Goal: Task Accomplishment & Management: Manage account settings

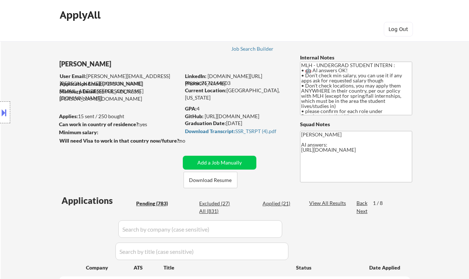
select select ""pending""
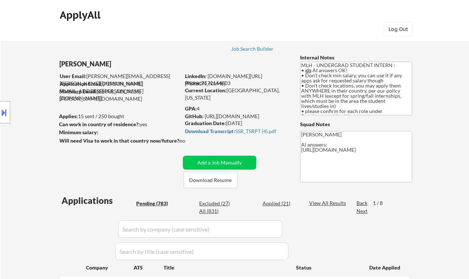
select select ""pending""
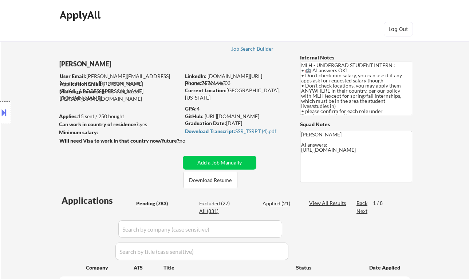
select select ""pending""
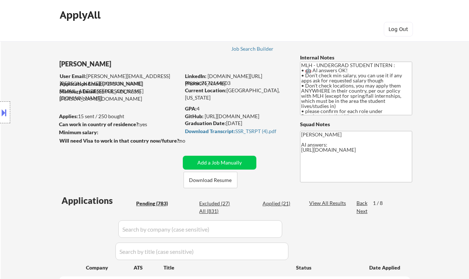
select select ""pending""
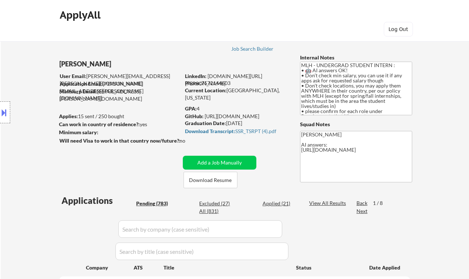
select select ""pending""
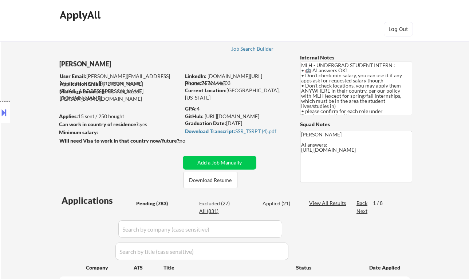
select select ""pending""
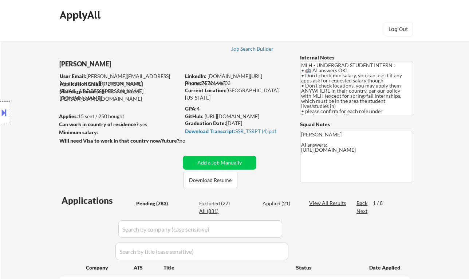
select select ""pending""
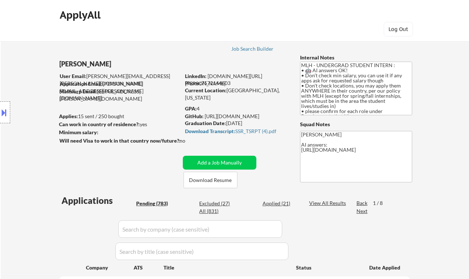
select select ""pending""
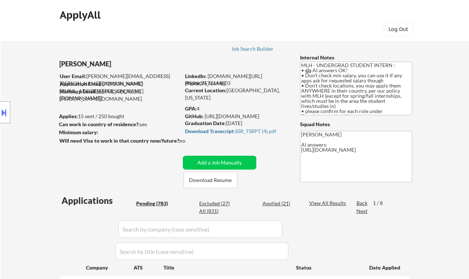
select select ""pending""
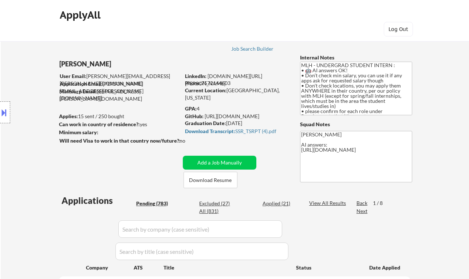
select select ""pending""
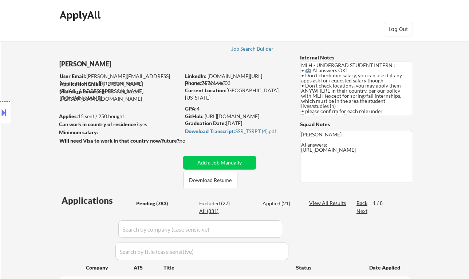
select select ""pending""
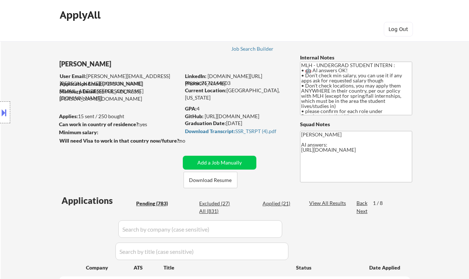
select select ""pending""
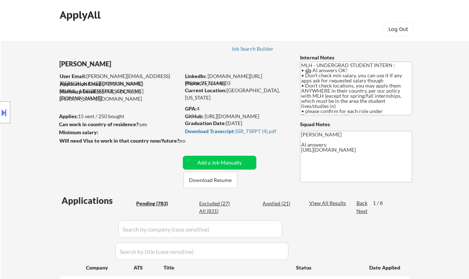
select select ""pending""
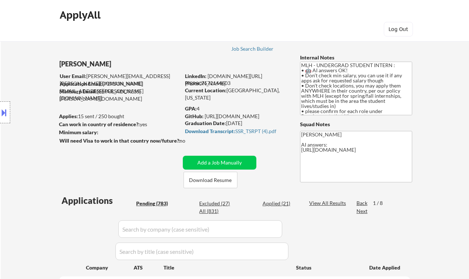
select select ""pending""
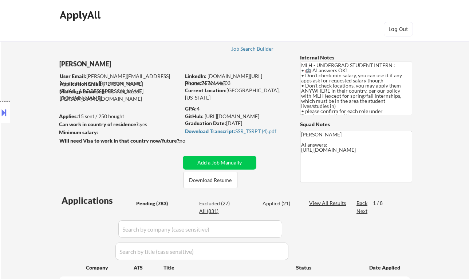
select select ""pending""
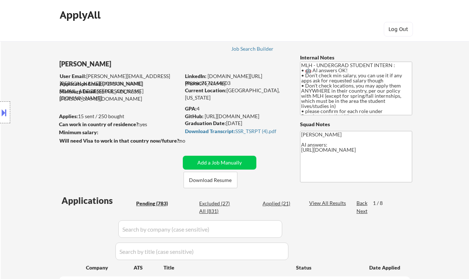
select select ""pending""
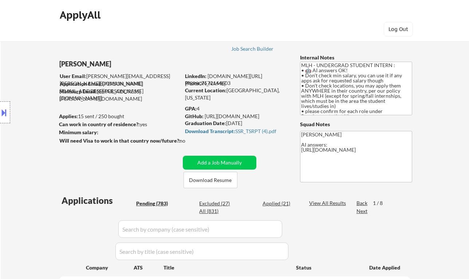
select select ""pending""
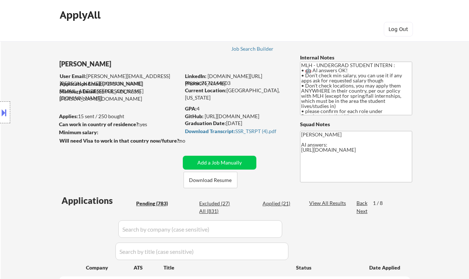
select select ""pending""
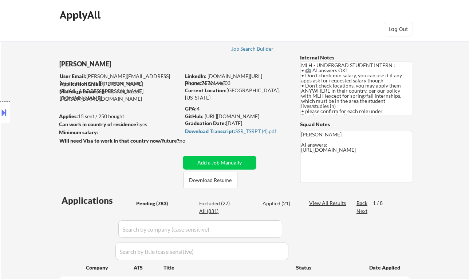
select select ""pending""
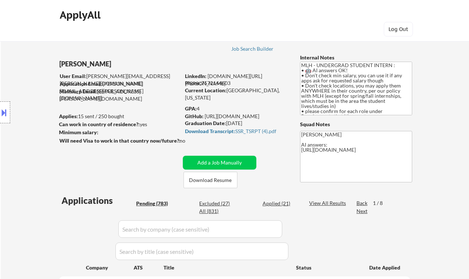
select select ""pending""
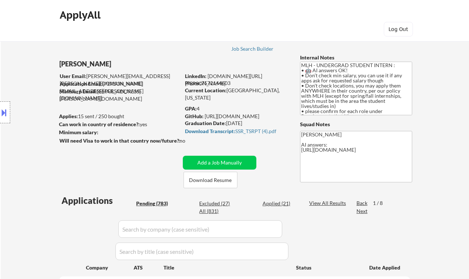
scroll to position [2220, 0]
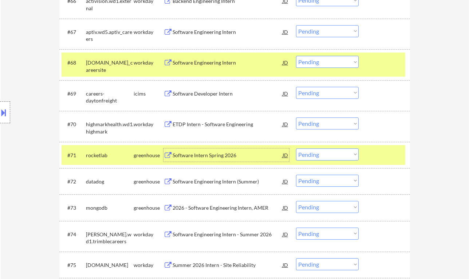
drag, startPoint x: 315, startPoint y: 155, endPoint x: 320, endPoint y: 159, distance: 6.7
click at [315, 155] on select "Choose an option... Pending Applied Excluded (Questions) Excluded (Expired) Exc…" at bounding box center [327, 154] width 63 height 12
click at [296, 148] on select "Choose an option... Pending Applied Excluded (Questions) Excluded (Expired) Exc…" at bounding box center [327, 154] width 63 height 12
select select ""pending""
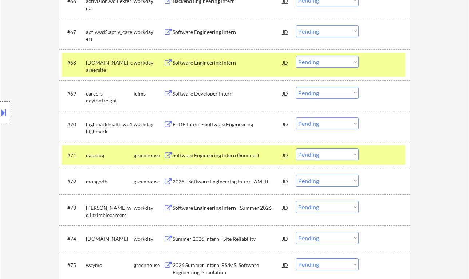
click at [200, 156] on div "Software Engineering Intern (Summer)" at bounding box center [228, 155] width 110 height 7
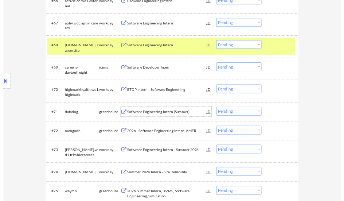
scroll to position [2349, 0]
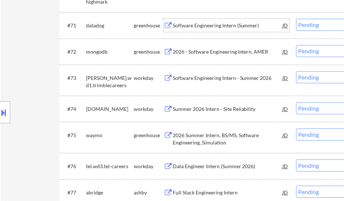
select select ""pending""
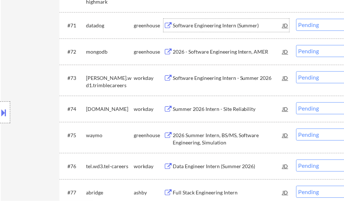
select select ""pending""
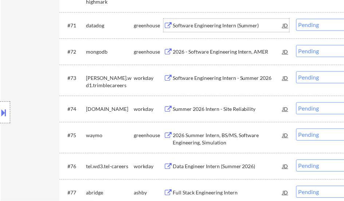
select select ""pending""
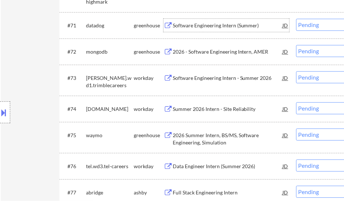
select select ""pending""
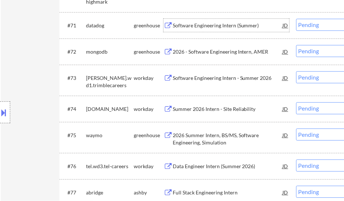
select select ""pending""
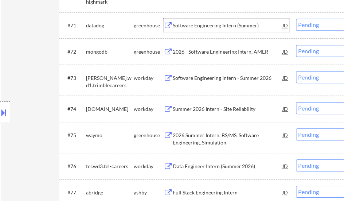
select select ""pending""
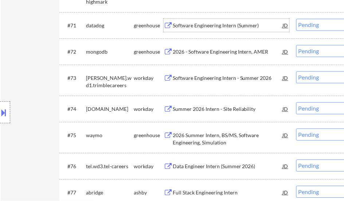
select select ""pending""
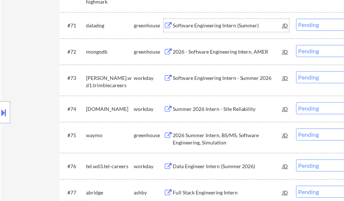
select select ""pending""
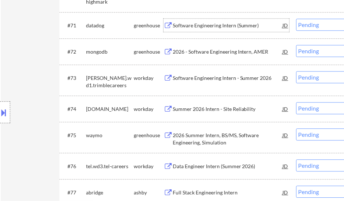
select select ""pending""
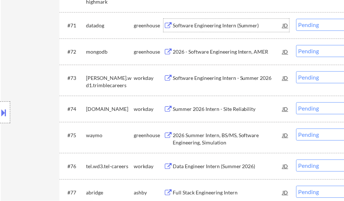
select select ""pending""
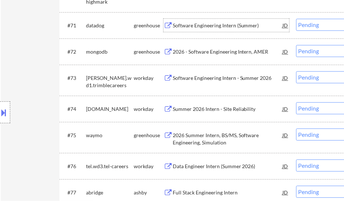
select select ""pending""
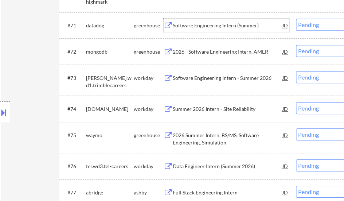
select select ""pending""
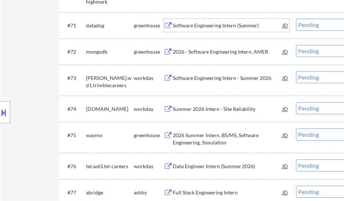
select select ""pending""
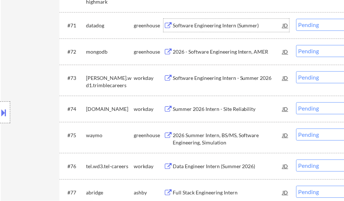
select select ""pending""
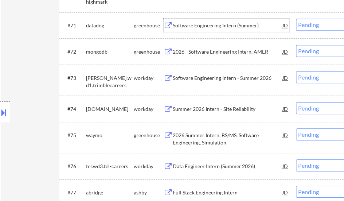
select select ""pending""
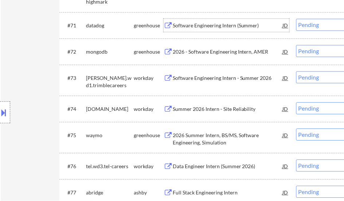
select select ""pending""
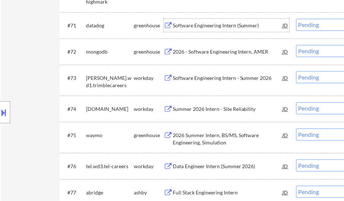
select select ""pending""
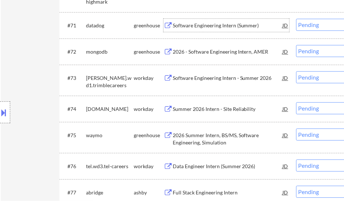
select select ""pending""
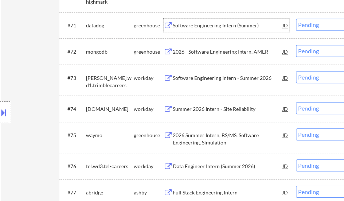
select select ""pending""
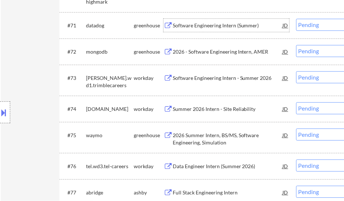
select select ""pending""
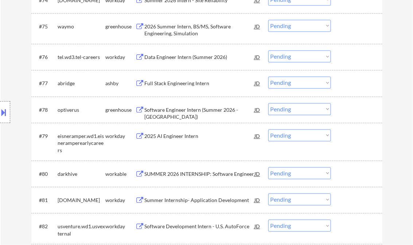
scroll to position [2207, 0]
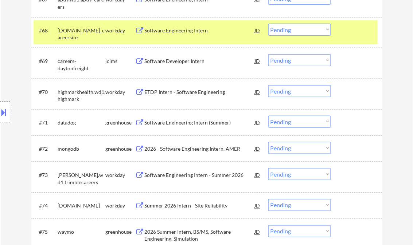
drag, startPoint x: 281, startPoint y: 122, endPoint x: 289, endPoint y: 129, distance: 10.1
click at [281, 122] on select "Choose an option... Pending Applied Excluded (Questions) Excluded (Expired) Exc…" at bounding box center [299, 122] width 63 height 12
click at [268, 116] on select "Choose an option... Pending Applied Excluded (Questions) Excluded (Expired) Exc…" at bounding box center [299, 122] width 63 height 12
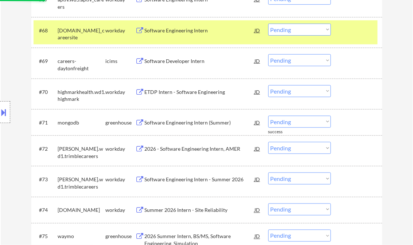
scroll to position [2236, 0]
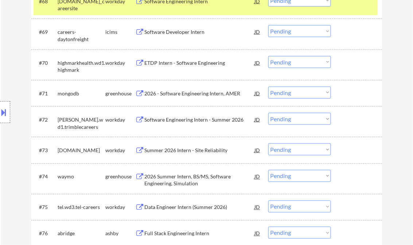
click at [185, 90] on div "2026 - Software Engineering Intern, AMER" at bounding box center [200, 93] width 110 height 7
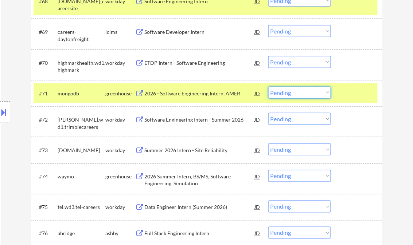
drag, startPoint x: 294, startPoint y: 92, endPoint x: 297, endPoint y: 99, distance: 7.9
click at [294, 92] on select "Choose an option... Pending Applied Excluded (Questions) Excluded (Expired) Exc…" at bounding box center [299, 93] width 63 height 12
click at [268, 87] on select "Choose an option... Pending Applied Excluded (Questions) Excluded (Expired) Exc…" at bounding box center [299, 93] width 63 height 12
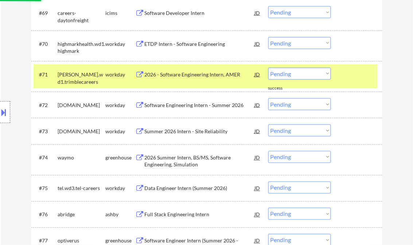
scroll to position [2265, 0]
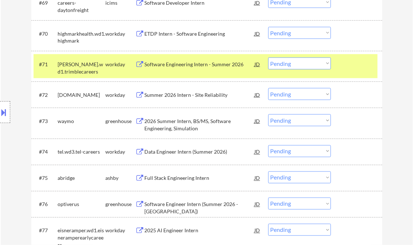
click at [185, 125] on div "2026 Summer Intern, BS/MS, Software Engineering, Simulation" at bounding box center [200, 125] width 110 height 14
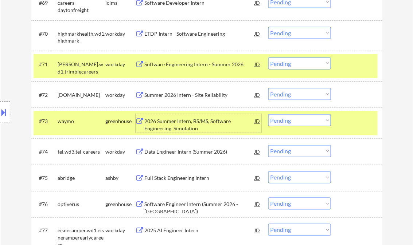
drag, startPoint x: 293, startPoint y: 122, endPoint x: 296, endPoint y: 126, distance: 4.9
click at [293, 122] on select "Choose an option... Pending Applied Excluded (Questions) Excluded (Expired) Exc…" at bounding box center [299, 120] width 63 height 12
click at [268, 114] on select "Choose an option... Pending Applied Excluded (Questions) Excluded (Expired) Exc…" at bounding box center [299, 120] width 63 height 12
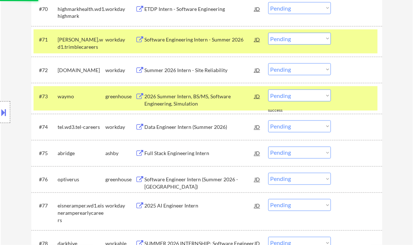
scroll to position [2295, 0]
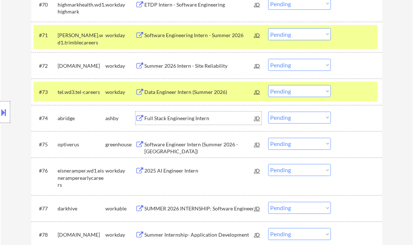
click at [161, 116] on div "Full Stack Engineering Intern" at bounding box center [200, 118] width 110 height 7
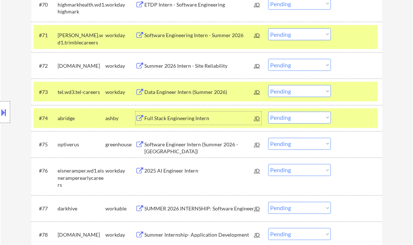
click at [189, 116] on div "Full Stack Engineering Intern" at bounding box center [200, 118] width 110 height 7
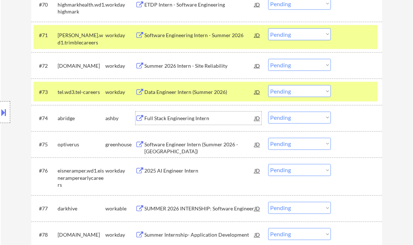
click at [288, 120] on select "Choose an option... Pending Applied Excluded (Questions) Excluded (Expired) Exc…" at bounding box center [299, 118] width 63 height 12
click at [268, 112] on select "Choose an option... Pending Applied Excluded (Questions) Excluded (Expired) Exc…" at bounding box center [299, 118] width 63 height 12
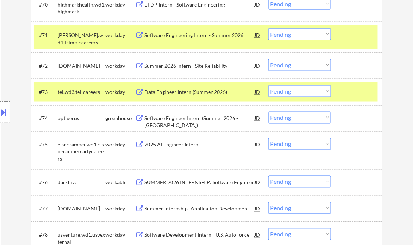
click at [187, 120] on div "Software Engineer Intern (Summer 2026 - [GEOGRAPHIC_DATA])" at bounding box center [200, 122] width 110 height 14
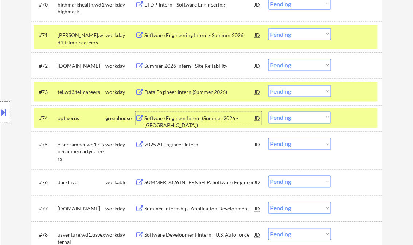
click at [299, 119] on select "Choose an option... Pending Applied Excluded (Questions) Excluded (Expired) Exc…" at bounding box center [299, 118] width 63 height 12
click at [268, 112] on select "Choose an option... Pending Applied Excluded (Questions) Excluded (Expired) Exc…" at bounding box center [299, 118] width 63 height 12
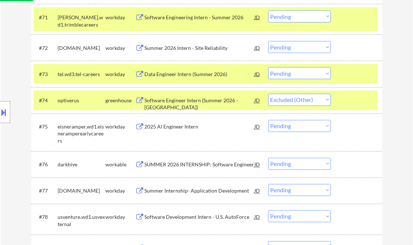
scroll to position [2324, 0]
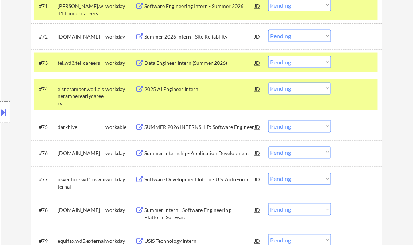
click at [208, 127] on div "SUMMER 2026 INTERNSHIP: Software Engineer" at bounding box center [200, 127] width 110 height 7
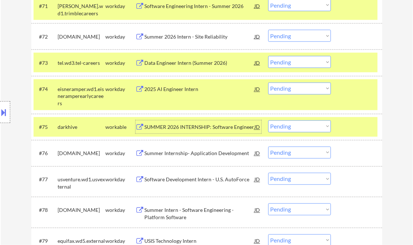
click at [304, 129] on select "Choose an option... Pending Applied Excluded (Questions) Excluded (Expired) Exc…" at bounding box center [299, 127] width 63 height 12
click at [268, 121] on select "Choose an option... Pending Applied Excluded (Questions) Excluded (Expired) Exc…" at bounding box center [299, 127] width 63 height 12
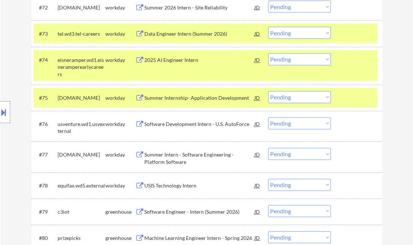
scroll to position [2411, 0]
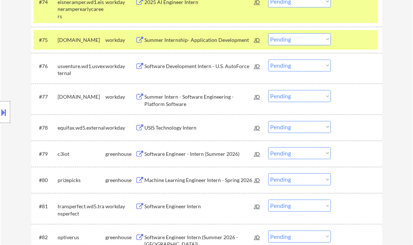
click at [208, 155] on div "Software Engineer - Intern (Summer 2026)" at bounding box center [200, 154] width 110 height 7
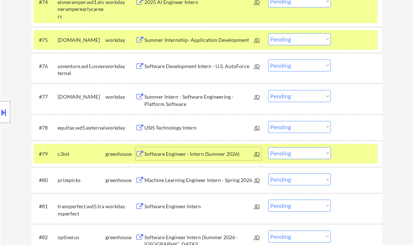
click at [285, 157] on select "Choose an option... Pending Applied Excluded (Questions) Excluded (Expired) Exc…" at bounding box center [299, 153] width 63 height 12
click at [268, 147] on select "Choose an option... Pending Applied Excluded (Questions) Excluded (Expired) Exc…" at bounding box center [299, 153] width 63 height 12
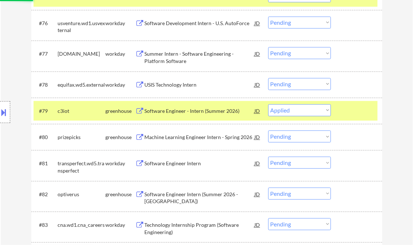
scroll to position [2470, 0]
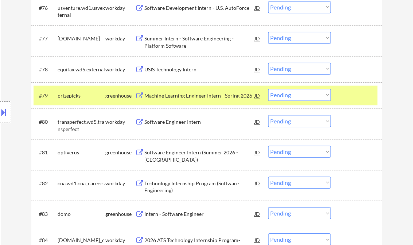
click at [223, 97] on div "Machine Learning Engineer Intern - Spring 2026" at bounding box center [200, 95] width 110 height 7
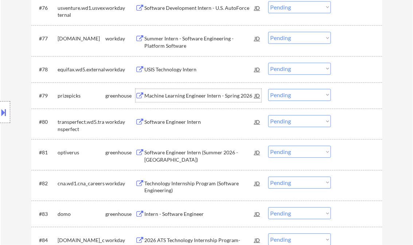
drag, startPoint x: 289, startPoint y: 91, endPoint x: 295, endPoint y: 96, distance: 7.5
click at [289, 91] on select "Choose an option... Pending Applied Excluded (Questions) Excluded (Expired) Exc…" at bounding box center [299, 95] width 63 height 12
click at [268, 89] on select "Choose an option... Pending Applied Excluded (Questions) Excluded (Expired) Exc…" at bounding box center [299, 95] width 63 height 12
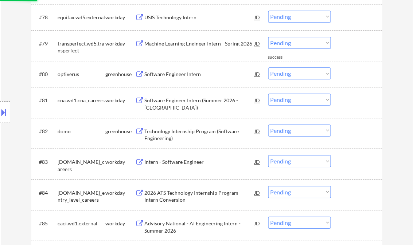
scroll to position [2528, 0]
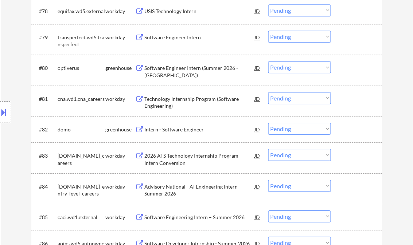
click at [195, 70] on div "Software Engineer Intern (Summer 2026 - [GEOGRAPHIC_DATA])" at bounding box center [200, 72] width 110 height 14
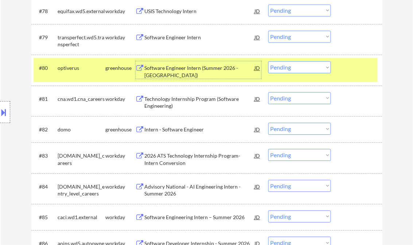
click at [307, 66] on select "Choose an option... Pending Applied Excluded (Questions) Excluded (Expired) Exc…" at bounding box center [299, 67] width 63 height 12
click at [268, 61] on select "Choose an option... Pending Applied Excluded (Questions) Excluded (Expired) Exc…" at bounding box center [299, 67] width 63 height 12
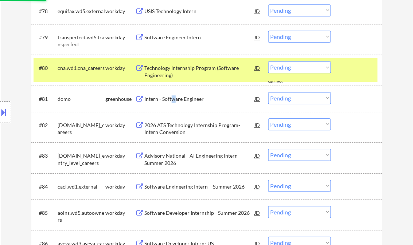
click at [173, 98] on div "Intern - Software Engineer" at bounding box center [200, 98] width 110 height 7
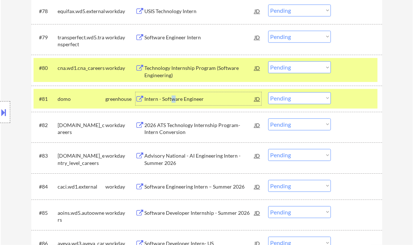
click at [299, 98] on select "Choose an option... Pending Applied Excluded (Questions) Excluded (Expired) Exc…" at bounding box center [299, 98] width 63 height 12
click at [268, 92] on select "Choose an option... Pending Applied Excluded (Questions) Excluded (Expired) Exc…" at bounding box center [299, 98] width 63 height 12
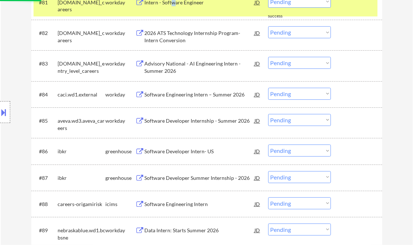
scroll to position [2644, 0]
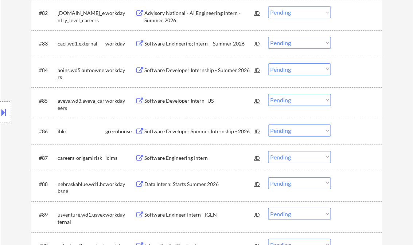
click at [180, 130] on div "Software Developer Summer Internship - 2026" at bounding box center [200, 131] width 110 height 7
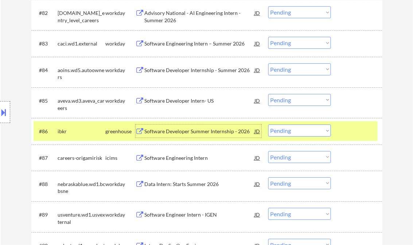
drag, startPoint x: 284, startPoint y: 132, endPoint x: 289, endPoint y: 135, distance: 6.2
click at [284, 132] on select "Choose an option... Pending Applied Excluded (Questions) Excluded (Expired) Exc…" at bounding box center [299, 131] width 63 height 12
click at [268, 125] on select "Choose an option... Pending Applied Excluded (Questions) Excluded (Expired) Exc…" at bounding box center [299, 131] width 63 height 12
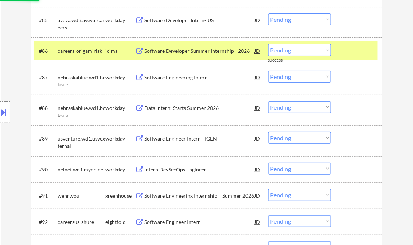
scroll to position [2732, 0]
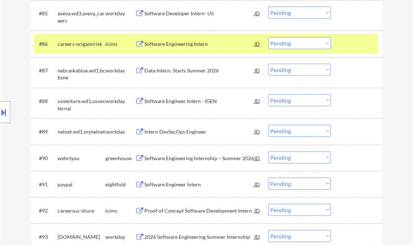
click at [196, 158] on div "Software Engineering Internship – Summer 2026" at bounding box center [200, 158] width 110 height 7
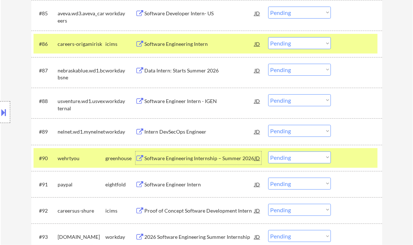
scroll to position [2761, 0]
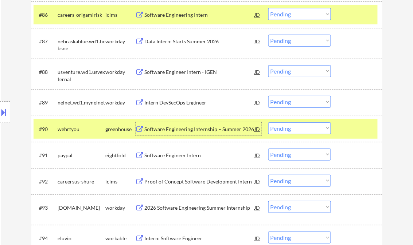
drag, startPoint x: 289, startPoint y: 129, endPoint x: 352, endPoint y: 161, distance: 70.6
click at [290, 129] on select "Choose an option... Pending Applied Excluded (Questions) Excluded (Expired) Exc…" at bounding box center [299, 128] width 63 height 12
click at [268, 122] on select "Choose an option... Pending Applied Excluded (Questions) Excluded (Expired) Exc…" at bounding box center [299, 128] width 63 height 12
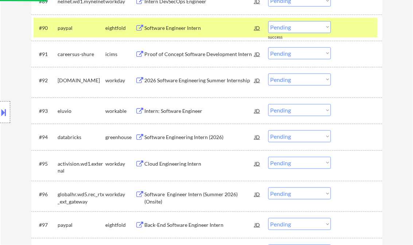
scroll to position [2878, 0]
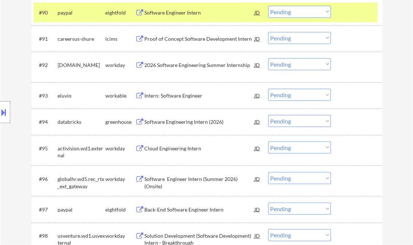
click at [172, 98] on div "Intern: Software Engineer" at bounding box center [200, 95] width 110 height 7
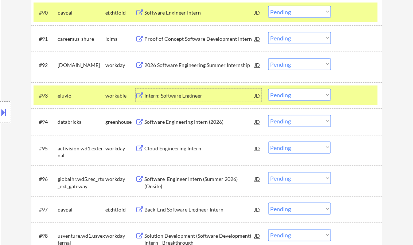
click at [289, 95] on select "Choose an option... Pending Applied Excluded (Questions) Excluded (Expired) Exc…" at bounding box center [299, 95] width 63 height 12
click at [268, 89] on select "Choose an option... Pending Applied Excluded (Questions) Excluded (Expired) Exc…" at bounding box center [299, 95] width 63 height 12
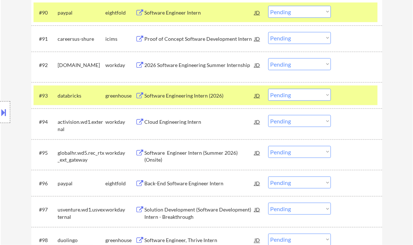
click at [197, 95] on div "Software Engineering Intern (2026)" at bounding box center [200, 95] width 110 height 7
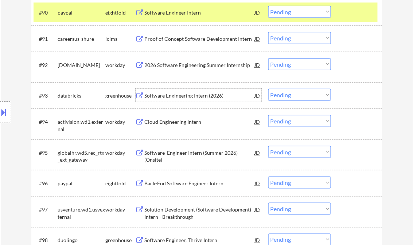
drag, startPoint x: 275, startPoint y: 95, endPoint x: 282, endPoint y: 100, distance: 8.4
click at [275, 95] on select "Choose an option... Pending Applied Excluded (Questions) Excluded (Expired) Exc…" at bounding box center [299, 95] width 63 height 12
click at [268, 89] on select "Choose an option... Pending Applied Excluded (Questions) Excluded (Expired) Exc…" at bounding box center [299, 95] width 63 height 12
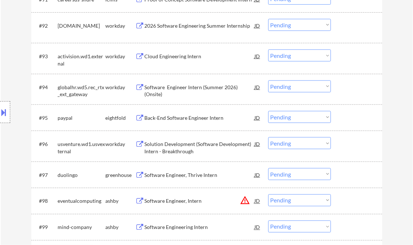
scroll to position [2936, 0]
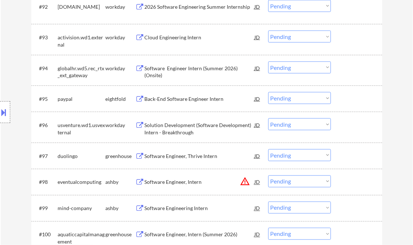
click at [187, 156] on div "Software Engineer, Thrive Intern" at bounding box center [200, 156] width 110 height 7
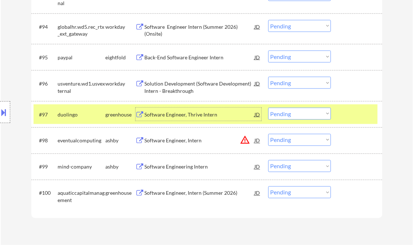
scroll to position [2994, 0]
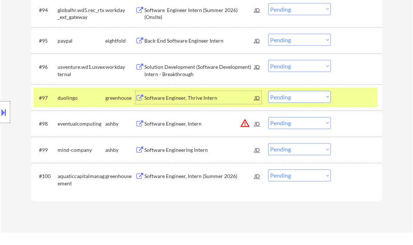
click at [191, 156] on div "Software Engineering Intern" at bounding box center [200, 150] width 110 height 13
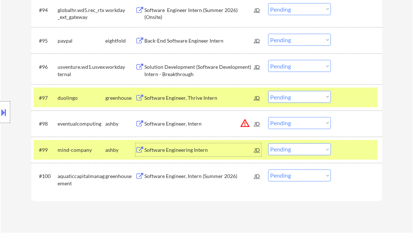
click at [307, 151] on select "Choose an option... Pending Applied Excluded (Questions) Excluded (Expired) Exc…" at bounding box center [299, 150] width 63 height 12
click at [268, 144] on select "Choose an option... Pending Applied Excluded (Questions) Excluded (Expired) Exc…" at bounding box center [299, 150] width 63 height 12
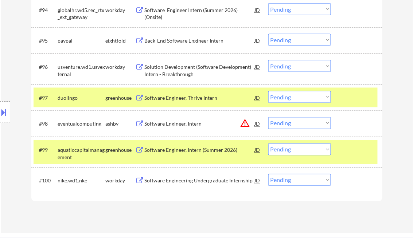
click at [186, 150] on div "Software Engineer, Intern (Summer 2026)" at bounding box center [200, 150] width 110 height 7
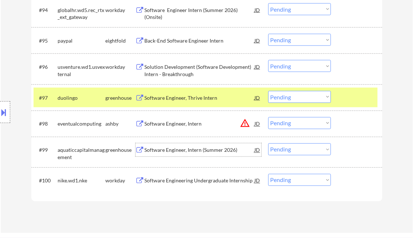
click at [313, 151] on select "Choose an option... Pending Applied Excluded (Questions) Excluded (Expired) Exc…" at bounding box center [299, 150] width 63 height 12
click at [268, 144] on select "Choose an option... Pending Applied Excluded (Questions) Excluded (Expired) Exc…" at bounding box center [299, 150] width 63 height 12
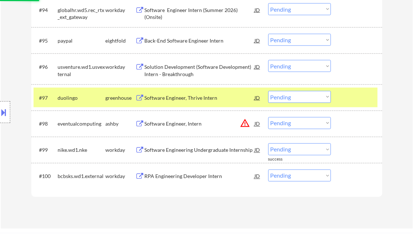
click at [200, 124] on div "Software Engineer, Intern" at bounding box center [200, 124] width 110 height 7
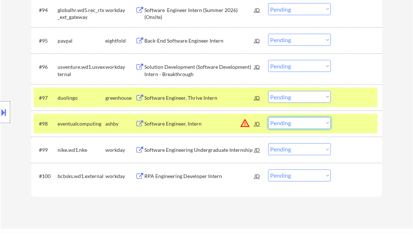
click at [285, 126] on select "Choose an option... Pending Applied Excluded (Questions) Excluded (Expired) Exc…" at bounding box center [299, 123] width 63 height 12
click at [268, 117] on select "Choose an option... Pending Applied Excluded (Questions) Excluded (Expired) Exc…" at bounding box center [299, 123] width 63 height 12
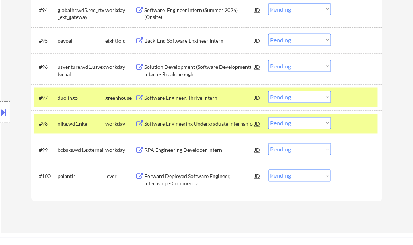
click at [193, 96] on div "Software Engineer, Thrive Intern" at bounding box center [200, 97] width 110 height 7
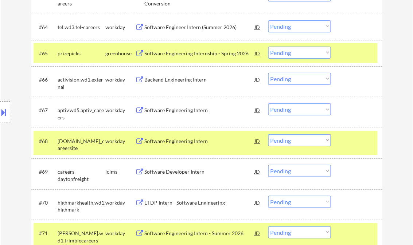
scroll to position [2061, 0]
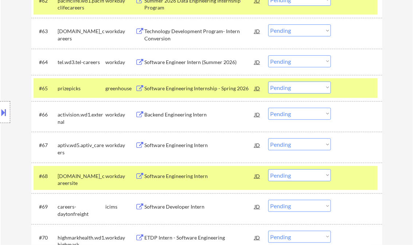
click at [304, 91] on select "Choose an option... Pending Applied Excluded (Questions) Excluded (Expired) Exc…" at bounding box center [299, 88] width 63 height 12
click at [268, 82] on select "Choose an option... Pending Applied Excluded (Questions) Excluded (Expired) Exc…" at bounding box center [299, 88] width 63 height 12
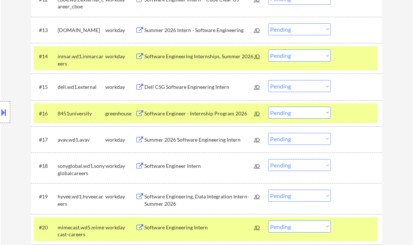
scroll to position [574, 0]
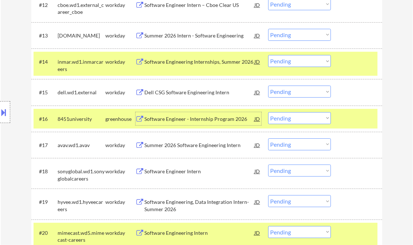
click at [204, 122] on div "Software Engineer - Internship Program 2026" at bounding box center [200, 119] width 110 height 7
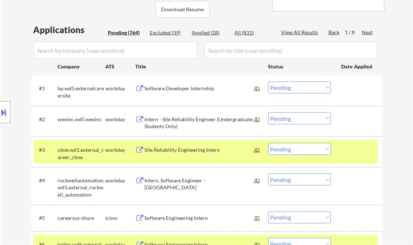
scroll to position [166, 0]
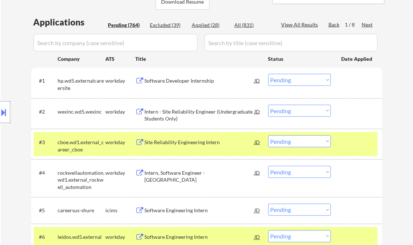
click at [184, 82] on div "Software Developer Internship" at bounding box center [200, 80] width 110 height 7
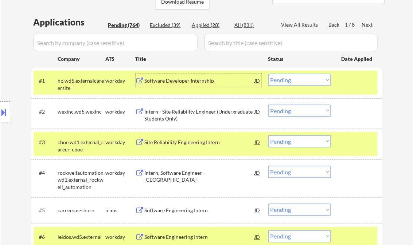
click at [295, 73] on div "#1 hp.wd5.externalcareersite workday Software Developer Internship JD Choose an…" at bounding box center [206, 83] width 344 height 24
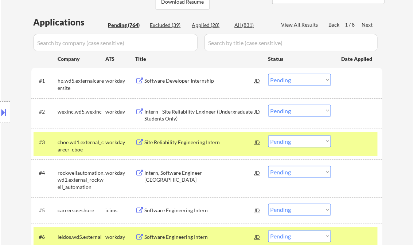
drag, startPoint x: 301, startPoint y: 81, endPoint x: 302, endPoint y: 87, distance: 5.6
click at [301, 81] on select "Choose an option... Pending Applied Excluded (Questions) Excluded (Expired) Exc…" at bounding box center [299, 80] width 63 height 12
click at [268, 74] on select "Choose an option... Pending Applied Excluded (Questions) Excluded (Expired) Exc…" at bounding box center [299, 80] width 63 height 12
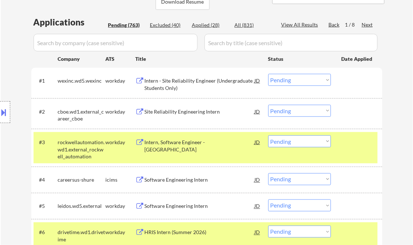
click at [195, 82] on div "Intern - Site Reliability Engineer (Undergraduate Students Only)" at bounding box center [200, 84] width 110 height 14
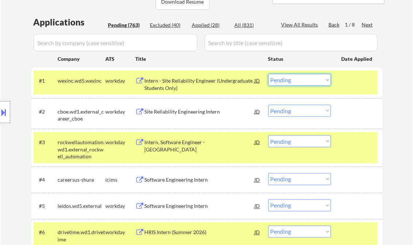
click at [297, 85] on select "Choose an option... Pending Applied Excluded (Questions) Excluded (Expired) Exc…" at bounding box center [299, 80] width 63 height 12
click at [268, 74] on select "Choose an option... Pending Applied Excluded (Questions) Excluded (Expired) Exc…" at bounding box center [299, 80] width 63 height 12
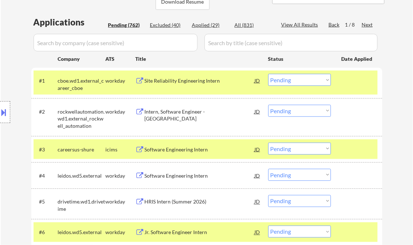
click at [171, 80] on div "Site Reliability Engineering Intern" at bounding box center [200, 80] width 110 height 7
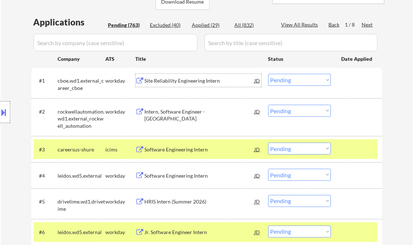
click at [278, 80] on select "Choose an option... Pending Applied Excluded (Questions) Excluded (Expired) Exc…" at bounding box center [299, 80] width 63 height 12
click at [268, 74] on select "Choose an option... Pending Applied Excluded (Questions) Excluded (Expired) Exc…" at bounding box center [299, 80] width 63 height 12
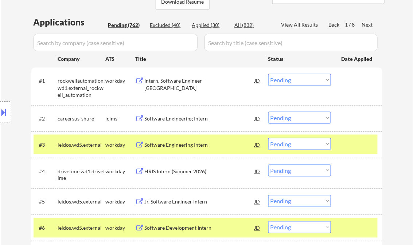
click at [172, 82] on div "Intern, Software Engineer - [GEOGRAPHIC_DATA]" at bounding box center [200, 84] width 110 height 14
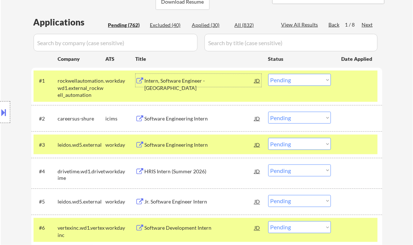
click at [292, 79] on select "Choose an option... Pending Applied Excluded (Questions) Excluded (Expired) Exc…" at bounding box center [299, 80] width 63 height 12
click at [268, 74] on select "Choose an option... Pending Applied Excluded (Questions) Excluded (Expired) Exc…" at bounding box center [299, 80] width 63 height 12
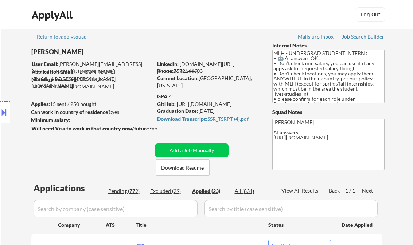
select select ""applied""
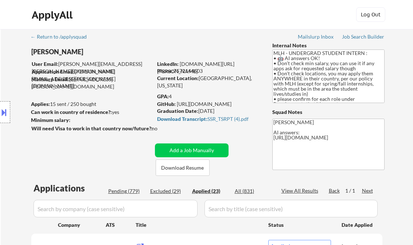
select select ""applied""
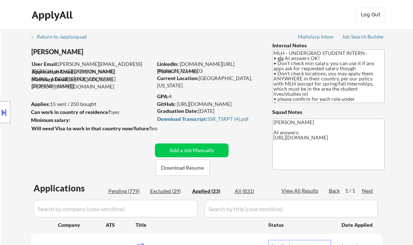
select select ""applied""
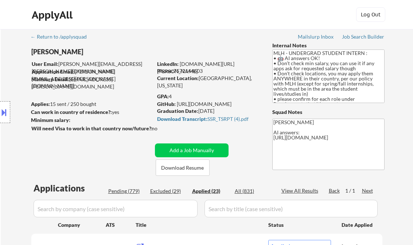
select select ""applied""
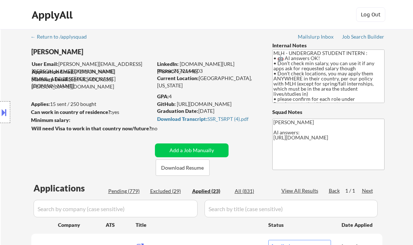
select select ""applied""
